Goal: Task Accomplishment & Management: Complete application form

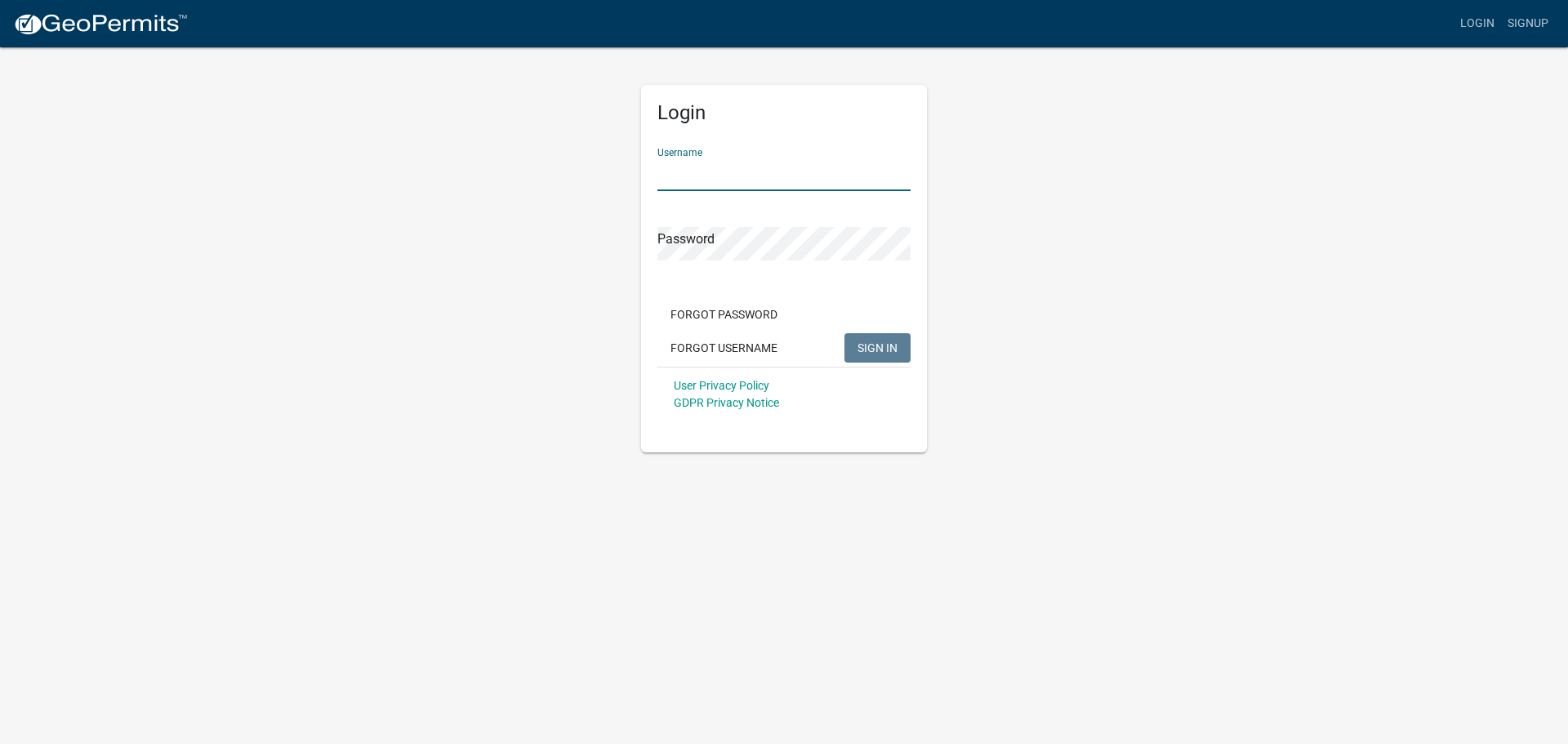
click at [730, 173] on input "Username" at bounding box center [784, 174] width 253 height 34
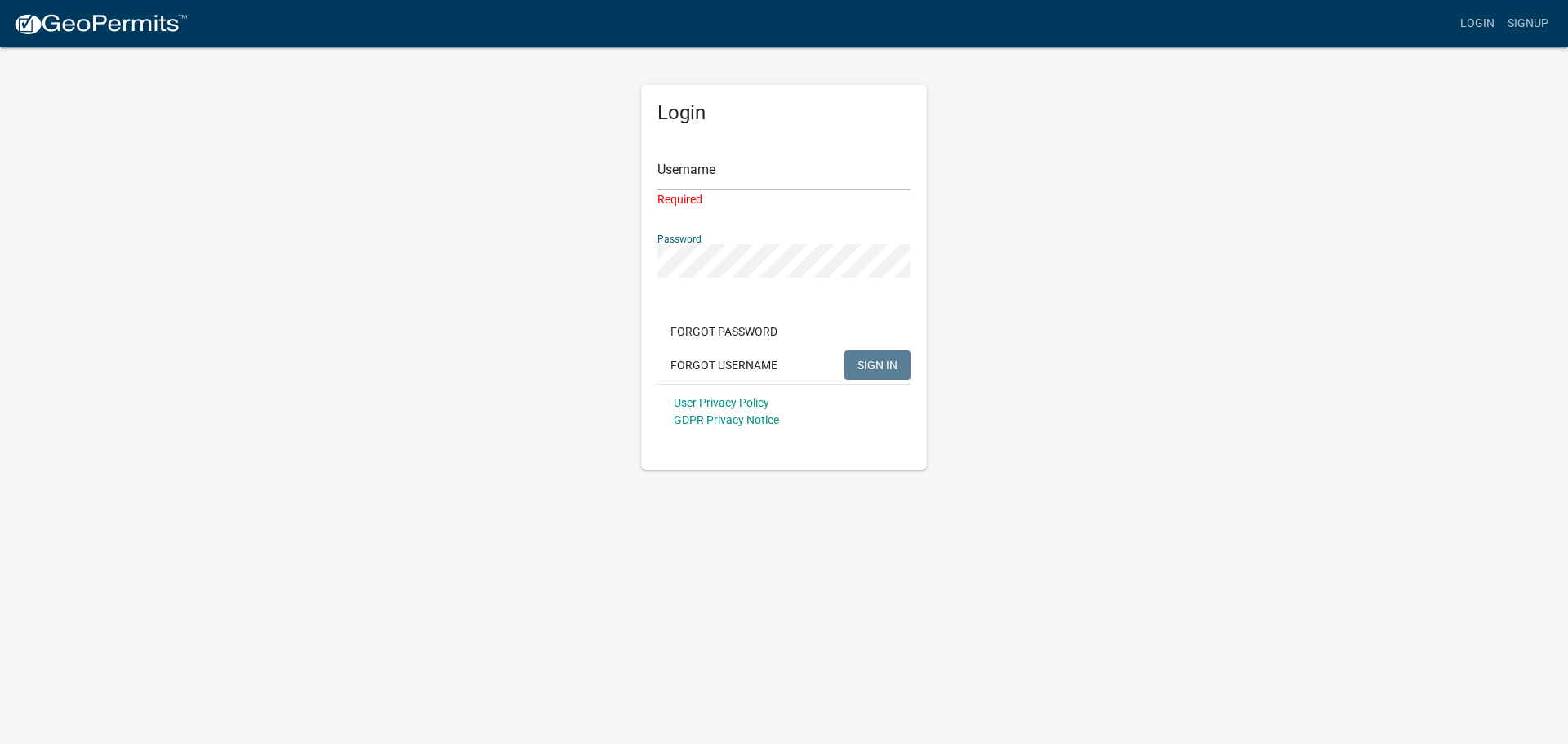
click at [765, 238] on div "Password" at bounding box center [784, 249] width 253 height 56
